Goal: Information Seeking & Learning: Find contact information

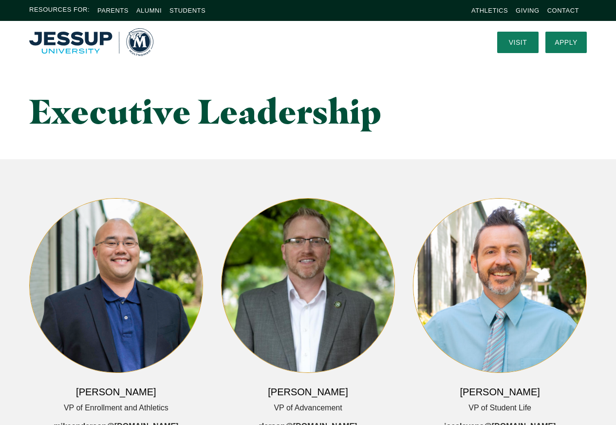
click at [565, 15] on li "Contact" at bounding box center [563, 10] width 32 height 11
click at [563, 8] on link "Contact" at bounding box center [563, 10] width 32 height 7
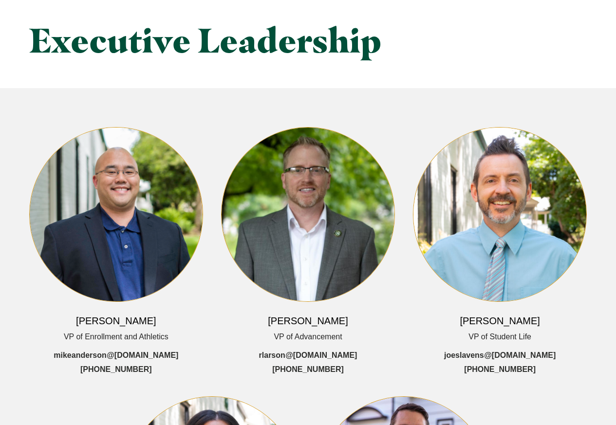
scroll to position [146, 0]
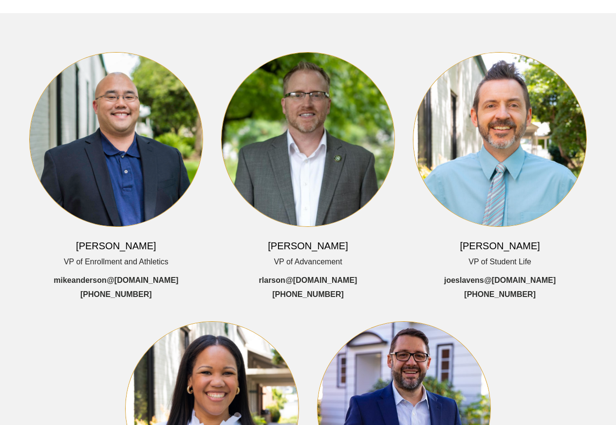
drag, startPoint x: 156, startPoint y: 292, endPoint x: 158, endPoint y: 299, distance: 7.0
click at [158, 299] on div "Mike Anderson VP of Enrollment and Athletics mikeanderson @multnomah.edu (503) …" at bounding box center [116, 177] width 174 height 250
drag, startPoint x: 158, startPoint y: 298, endPoint x: 185, endPoint y: 298, distance: 27.2
click at [175, 300] on div "Mike Anderson VP of Enrollment and Athletics mikeanderson @multnomah.edu (503) …" at bounding box center [116, 177] width 174 height 250
drag, startPoint x: 82, startPoint y: 293, endPoint x: 157, endPoint y: 299, distance: 75.2
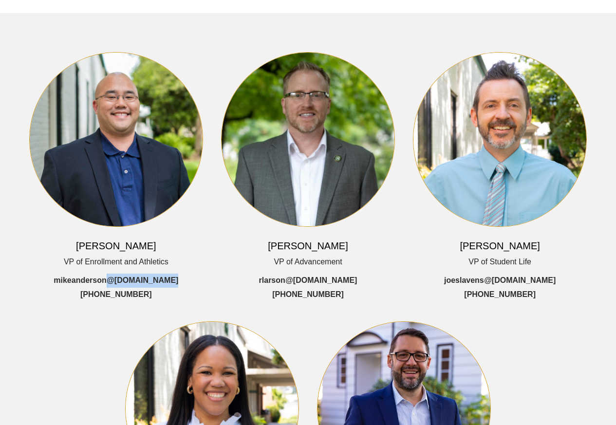
click at [157, 299] on div "Mike Anderson VP of Enrollment and Athletics mikeanderson @multnomah.edu (503) …" at bounding box center [116, 177] width 174 height 250
click at [87, 321] on div "Mike Anderson VP of Enrollment and Athletics mikeanderson @multnomah.edu (503) …" at bounding box center [308, 302] width 616 height 538
drag, startPoint x: 81, startPoint y: 303, endPoint x: 151, endPoint y: 304, distance: 70.6
click at [151, 304] on div "Mike Anderson VP of Enrollment and Athletics mikeanderson @multnomah.edu (503) …" at bounding box center [308, 302] width 616 height 538
copy link "(503) 251-5396"
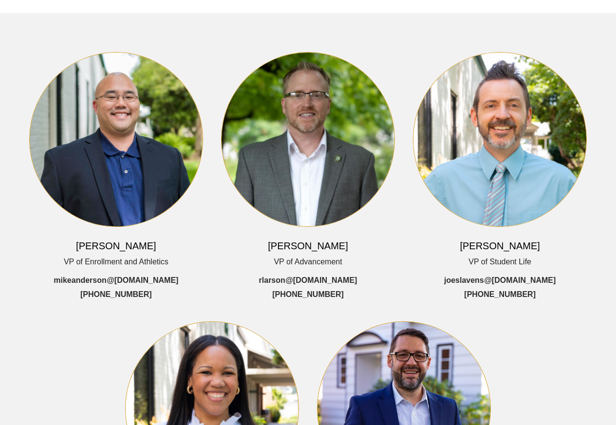
click at [65, 312] on div "Mike Anderson VP of Enrollment and Athletics mikeanderson @multnomah.edu (503) …" at bounding box center [308, 302] width 616 height 538
drag, startPoint x: 191, startPoint y: 284, endPoint x: 58, endPoint y: 281, distance: 132.9
click at [58, 281] on div "Mike Anderson VP of Enrollment and Athletics mikeanderson @multnomah.edu (503) …" at bounding box center [116, 177] width 174 height 250
copy link "mikeanderson @multnomah.edu"
